Goal: Task Accomplishment & Management: Use online tool/utility

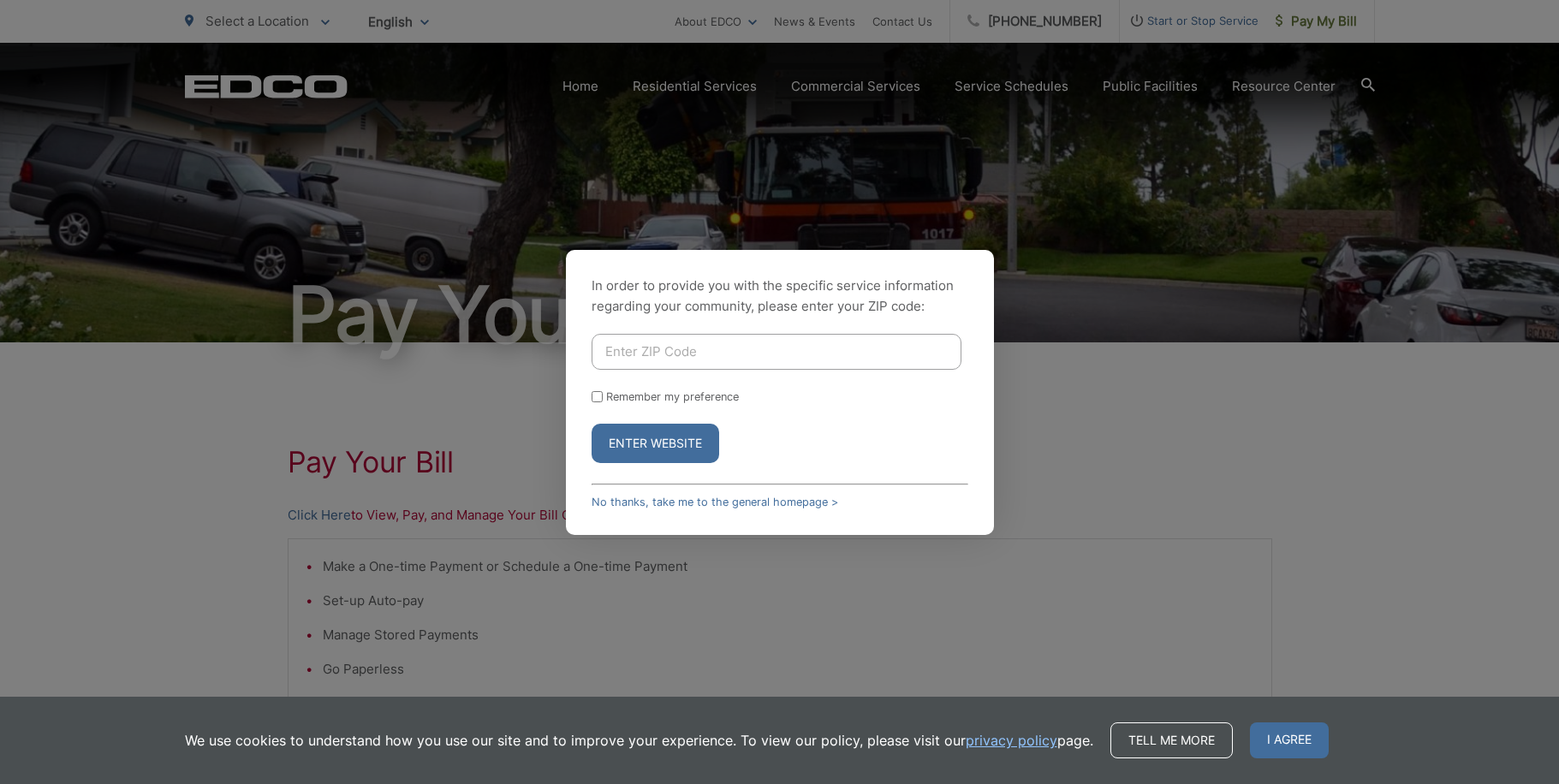
type input "92078"
click at [659, 439] on button "Enter Website" at bounding box center [656, 443] width 128 height 39
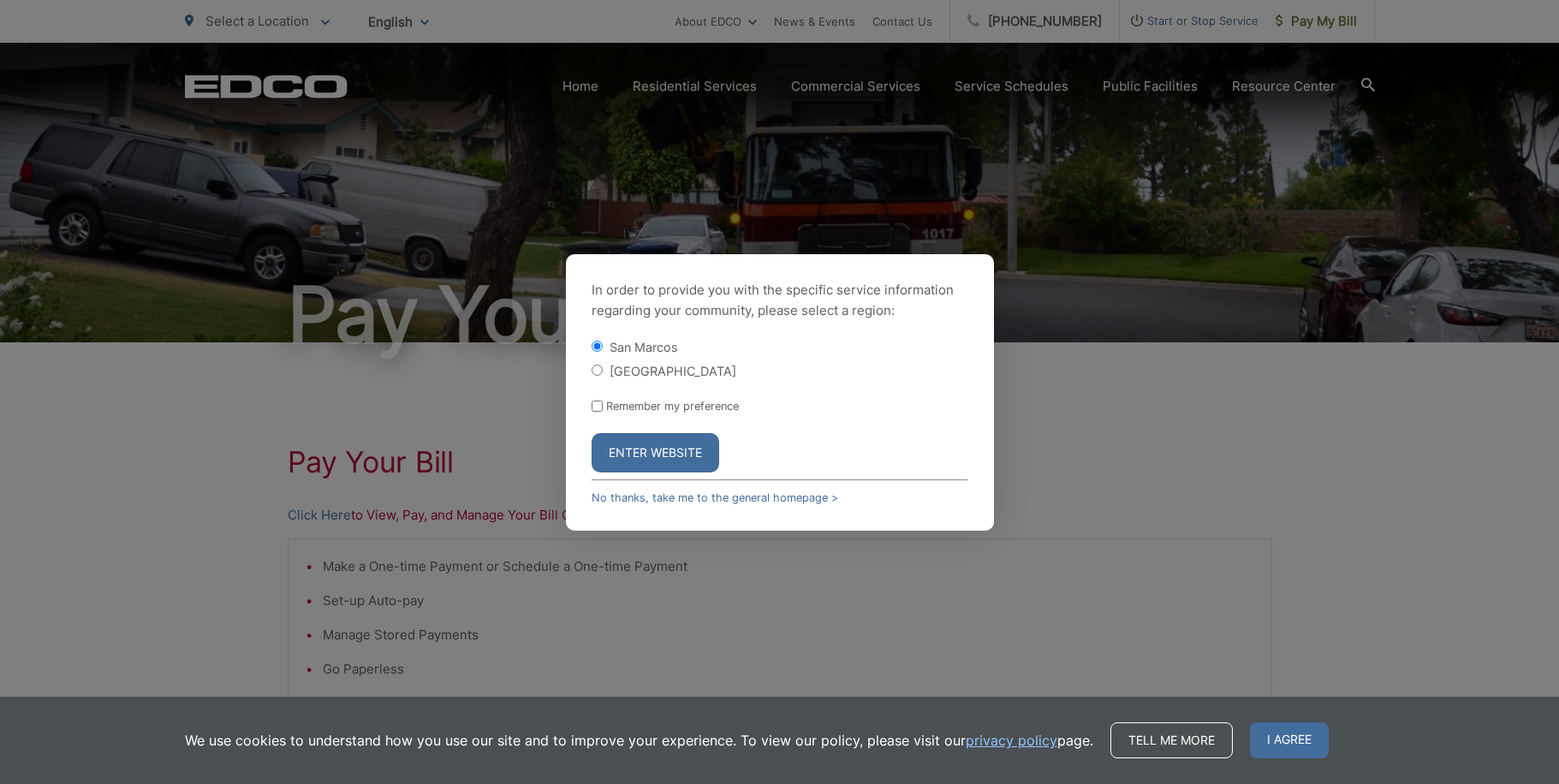
click at [662, 447] on button "Enter Website" at bounding box center [656, 453] width 128 height 39
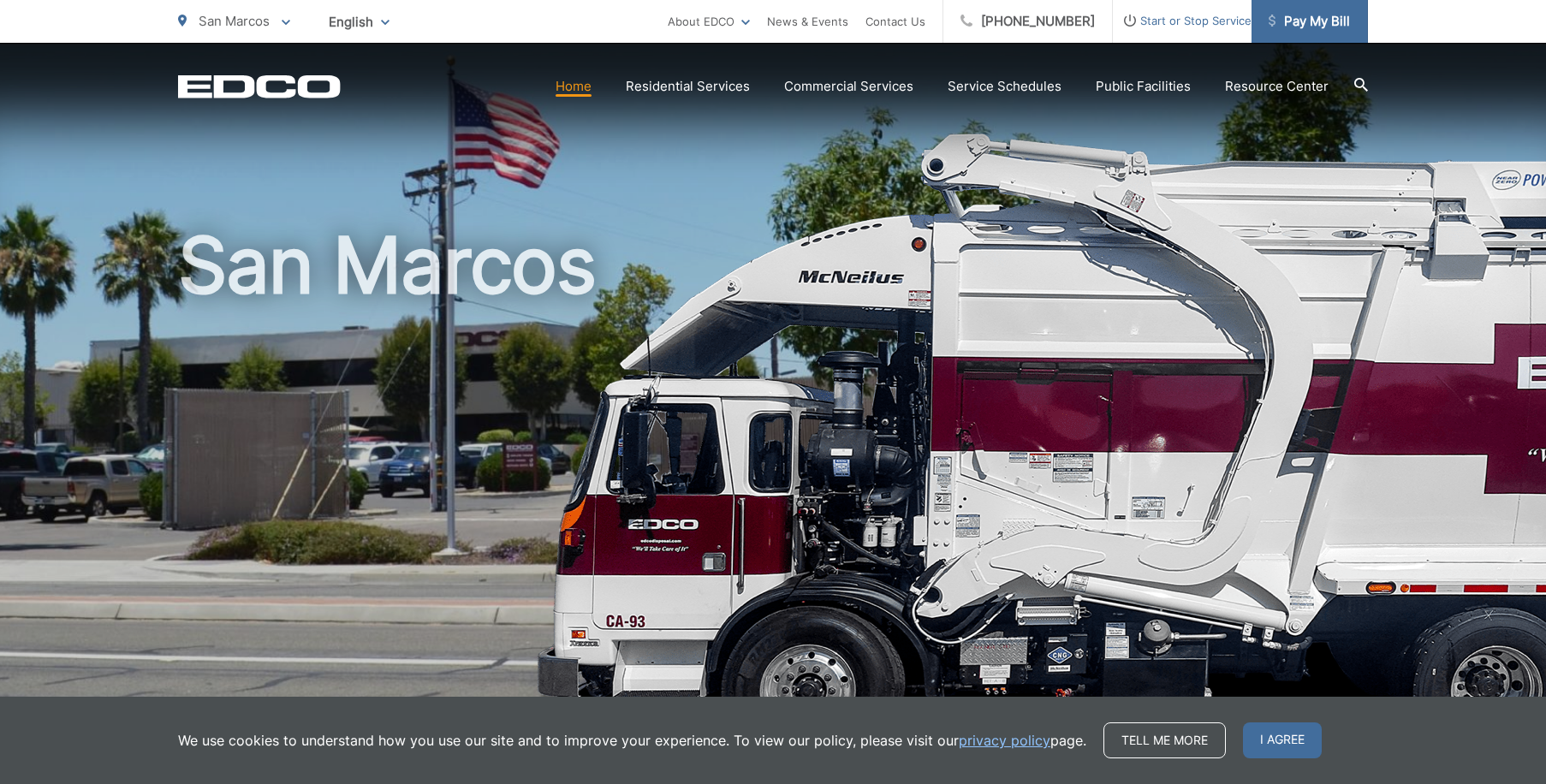
click at [1307, 19] on span "Pay My Bill" at bounding box center [1309, 21] width 82 height 20
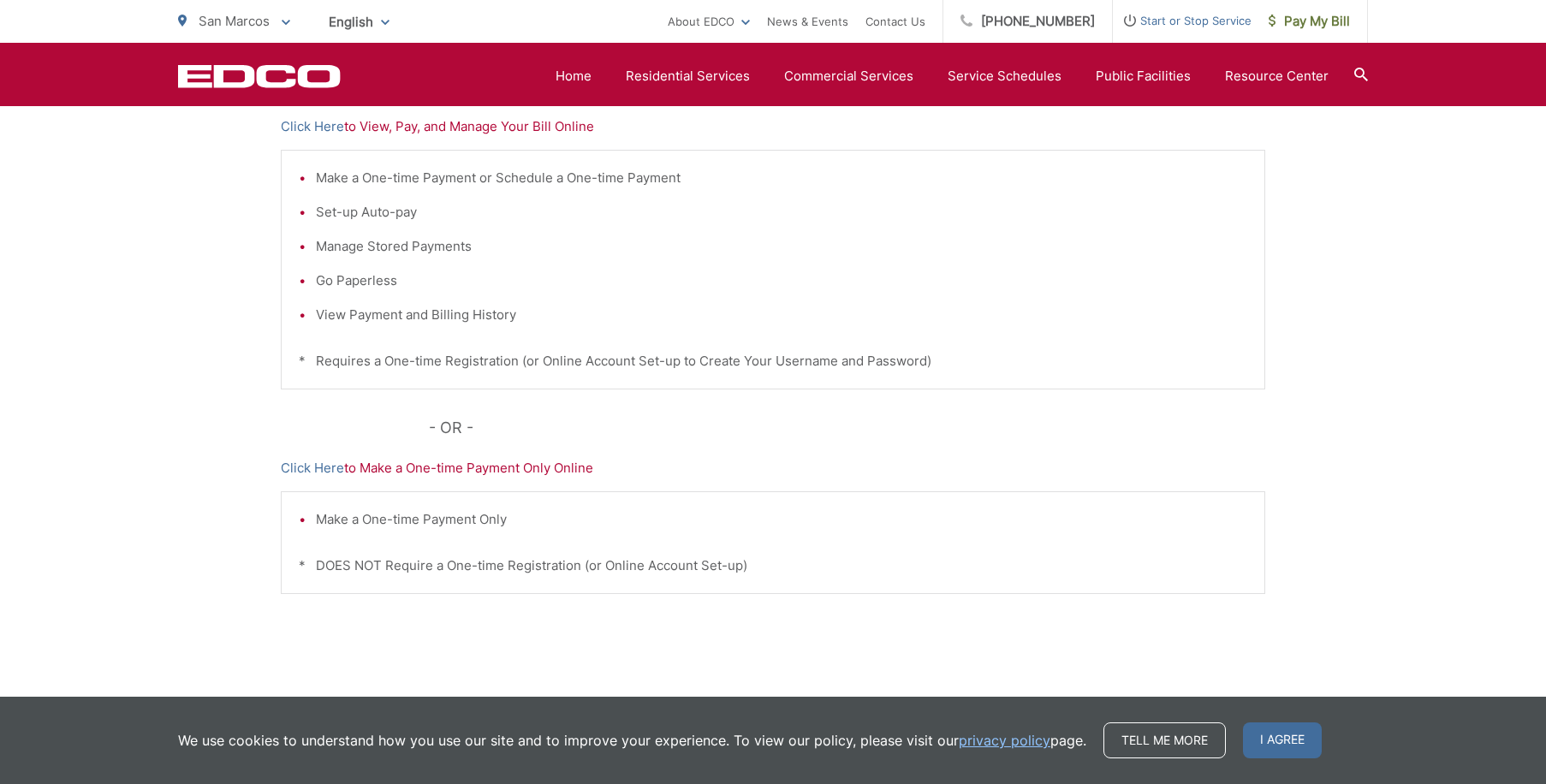
scroll to position [392, 0]
click at [327, 122] on link "Click Here" at bounding box center [313, 124] width 64 height 20
